Goal: Contribute content

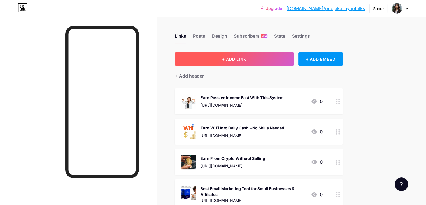
click at [246, 59] on span "+ ADD LINK" at bounding box center [234, 59] width 24 height 5
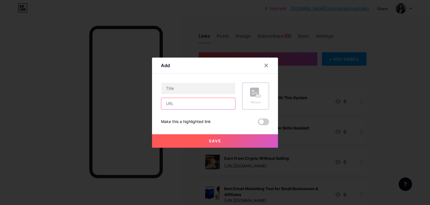
click at [175, 102] on input "text" at bounding box center [198, 103] width 74 height 11
paste input "[URL][DOMAIN_NAME]"
type input "[URL][DOMAIN_NAME]"
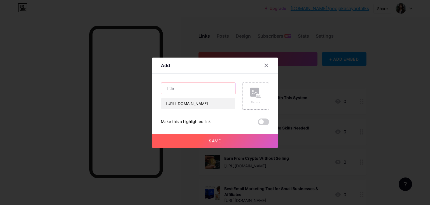
click at [197, 92] on input "text" at bounding box center [198, 88] width 74 height 11
paste input "AI Automation for Online Income – Review & Insights"
drag, startPoint x: 203, startPoint y: 82, endPoint x: 178, endPoint y: 94, distance: 27.8
click at [153, 85] on div "Add Content YouTube Play YouTube video without leaving your page. ADD Vimeo Pla…" at bounding box center [215, 102] width 126 height 90
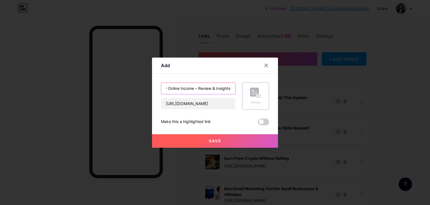
type input "AI Automation for Online Income – Review & Insights"
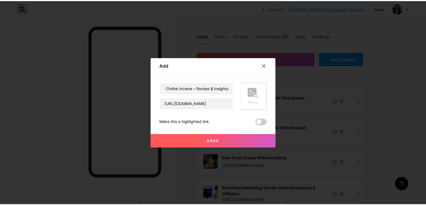
scroll to position [0, 0]
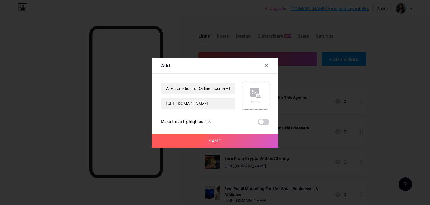
click at [257, 98] on div "Picture" at bounding box center [255, 95] width 11 height 17
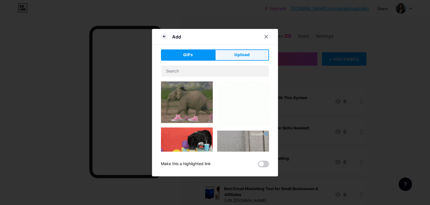
click at [238, 55] on span "Upload" at bounding box center [242, 55] width 15 height 6
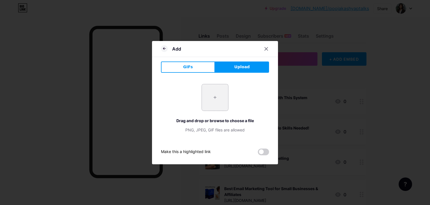
click at [211, 95] on input "file" at bounding box center [215, 97] width 26 height 26
type input "C:\fakepath\Untitled design - 2025-08-18T134047.441.png"
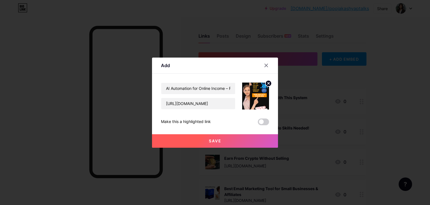
click at [216, 140] on span "Save" at bounding box center [215, 140] width 13 height 5
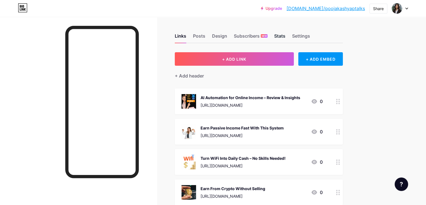
click at [286, 37] on div "Stats" at bounding box center [279, 38] width 11 height 10
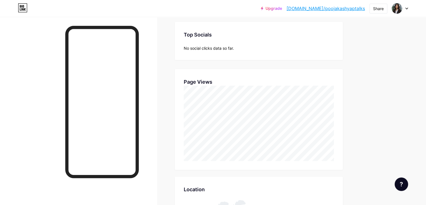
scroll to position [112, 0]
